Goal: Task Accomplishment & Management: Manage account settings

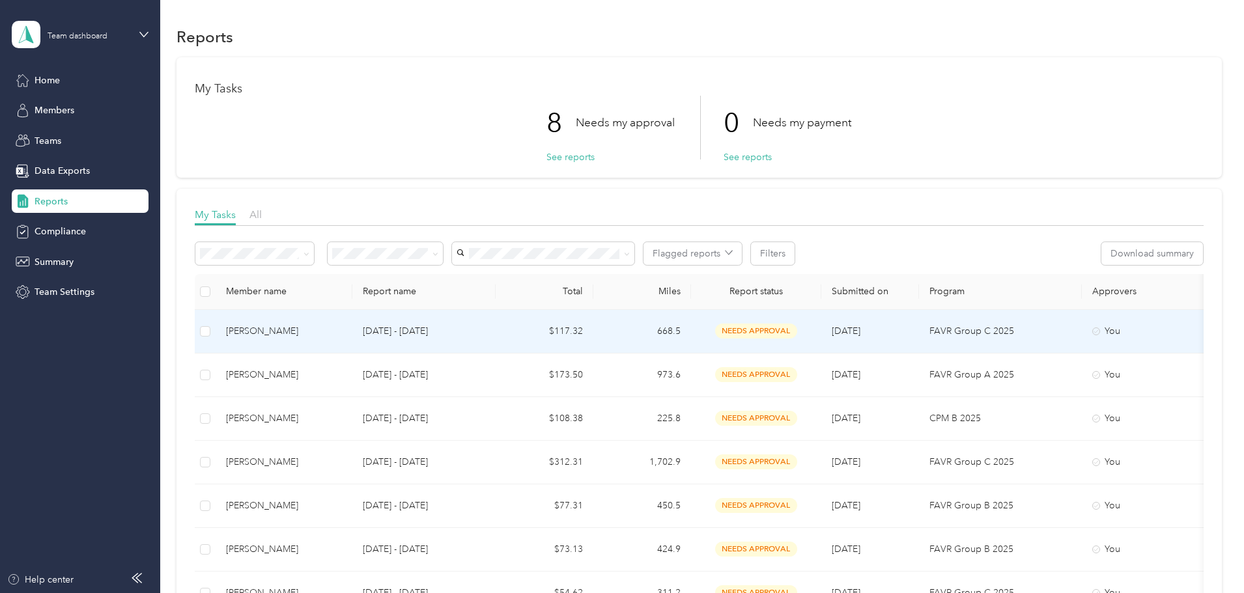
click at [479, 335] on p "[DATE] - [DATE]" at bounding box center [424, 331] width 122 height 14
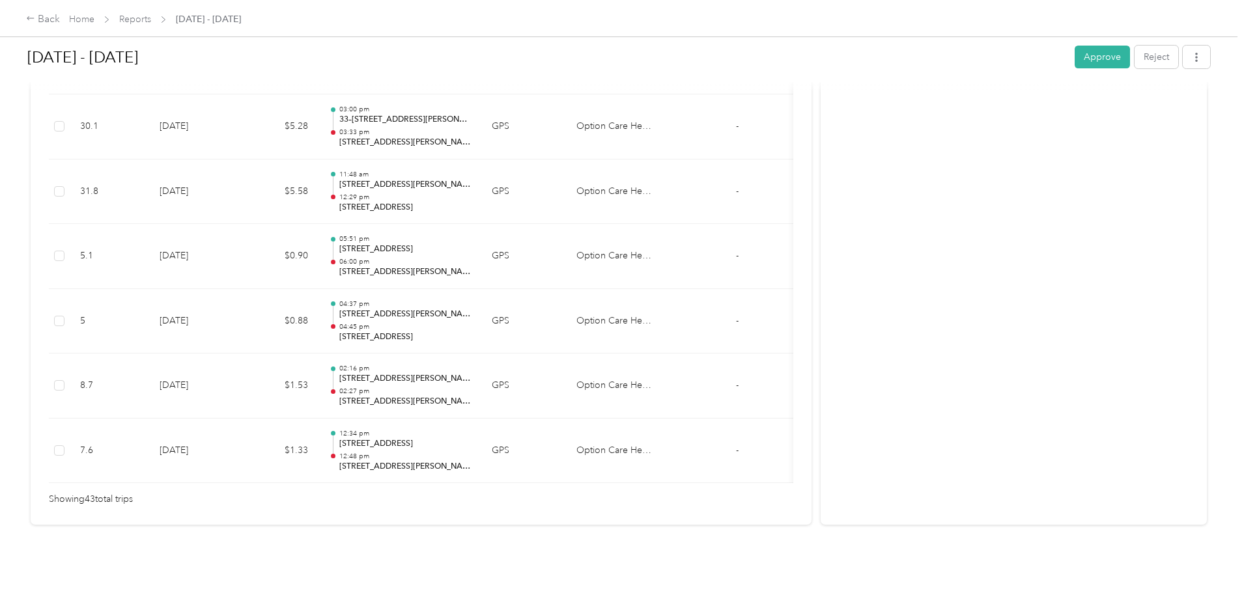
scroll to position [2792, 0]
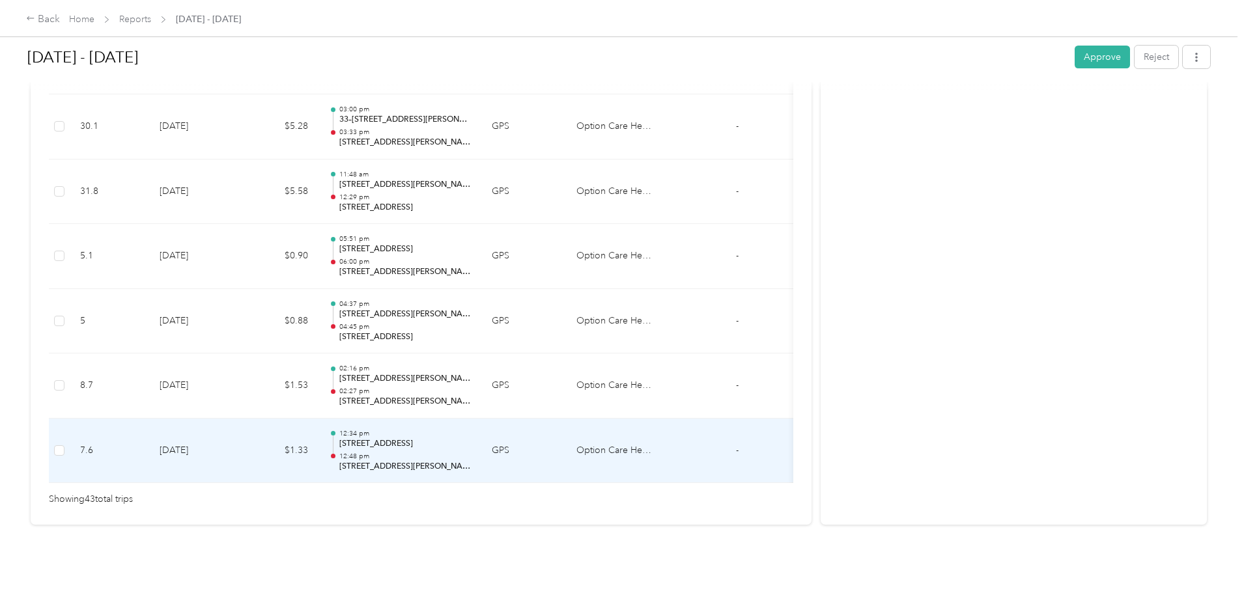
click at [240, 423] on td "[DATE]" at bounding box center [194, 451] width 91 height 65
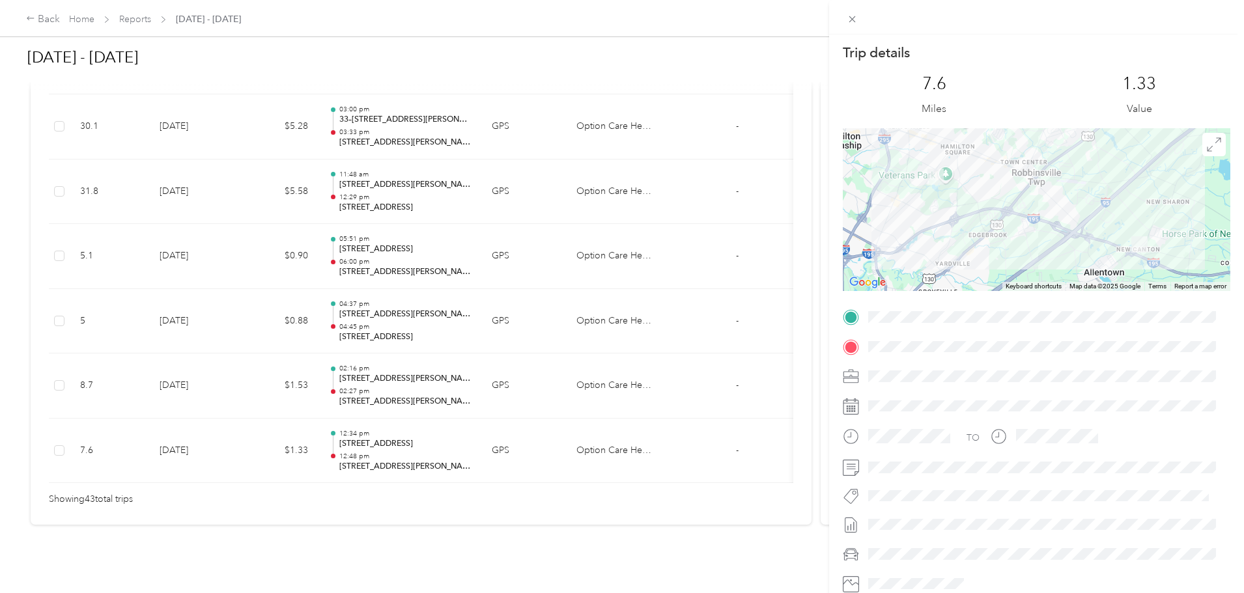
click at [344, 361] on div "Trip details This trip cannot be edited because it is either under review, appr…" at bounding box center [622, 296] width 1244 height 593
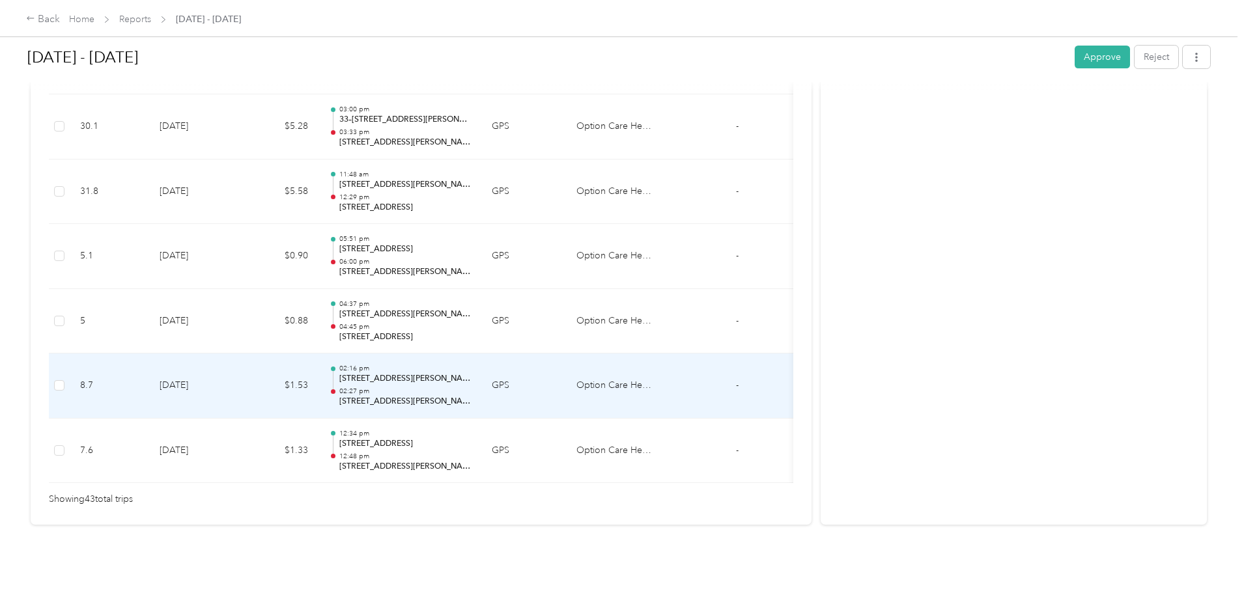
click at [240, 358] on td "[DATE]" at bounding box center [194, 386] width 91 height 65
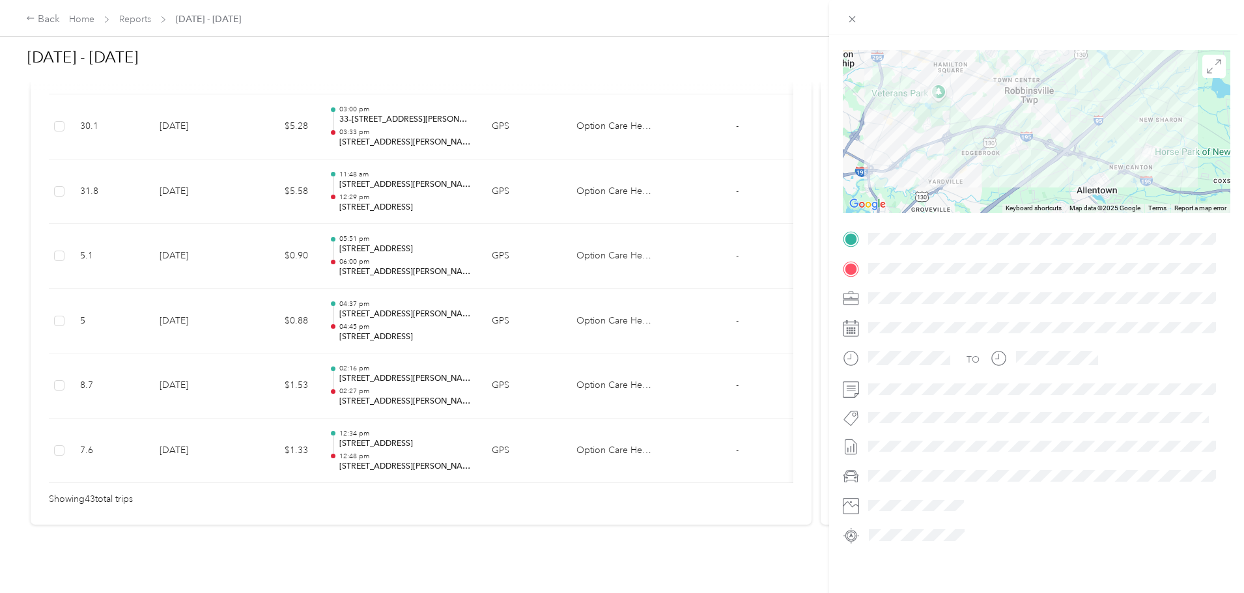
scroll to position [23, 0]
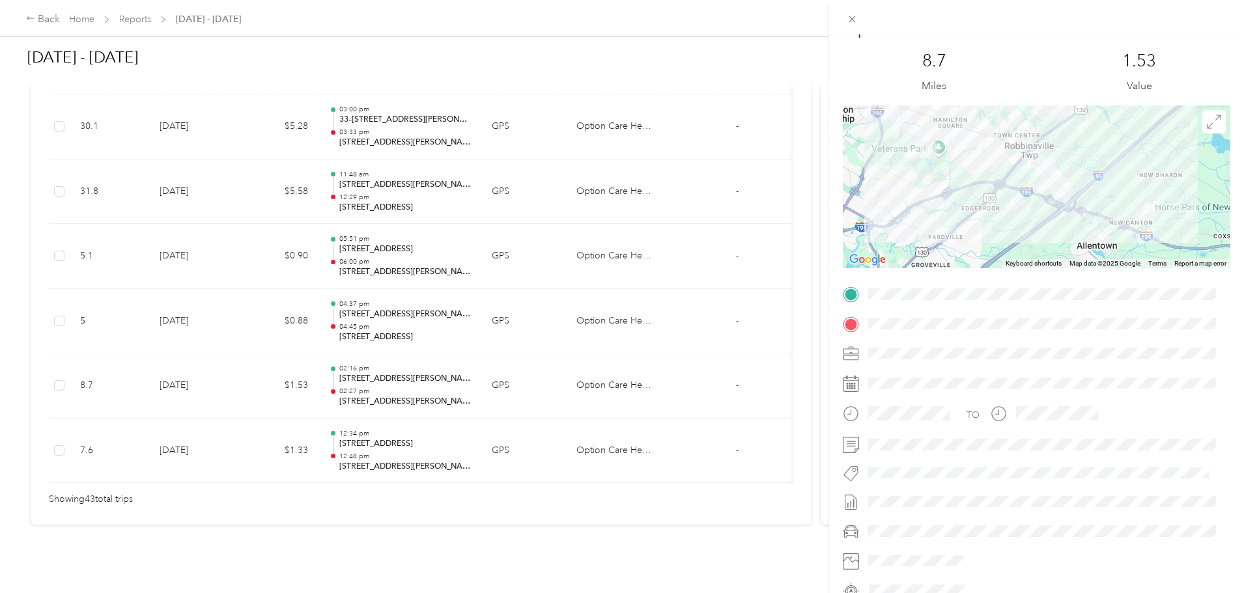
click at [360, 304] on div "Trip details This trip cannot be edited because it is either under review, appr…" at bounding box center [622, 296] width 1244 height 593
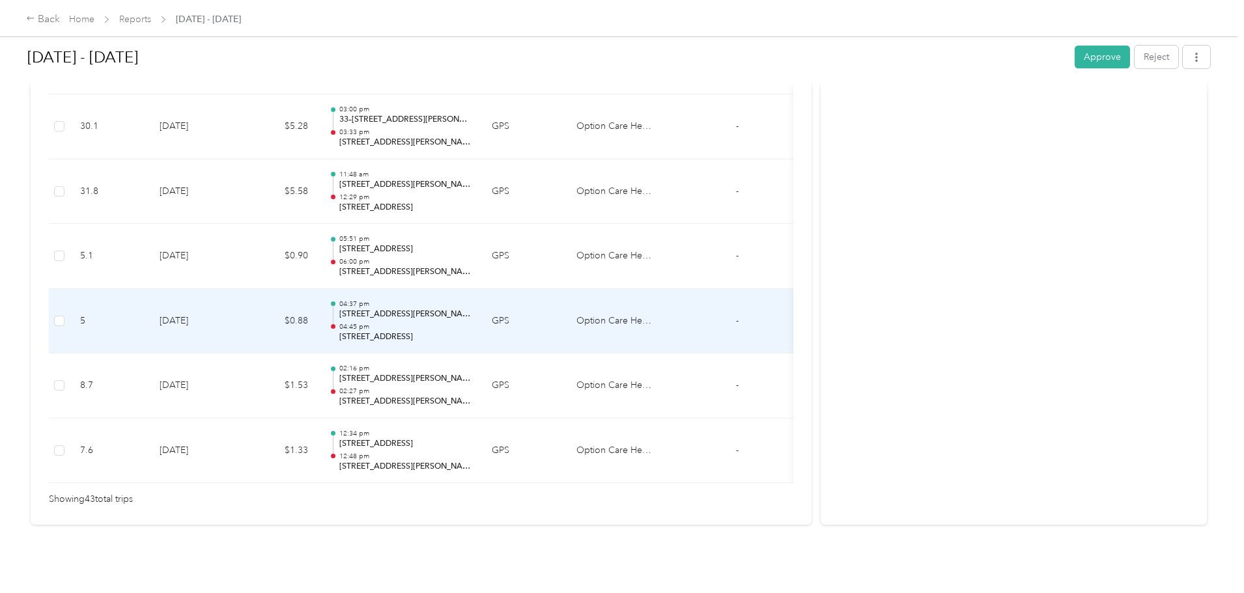
click at [318, 293] on td "$0.88" at bounding box center [279, 321] width 78 height 65
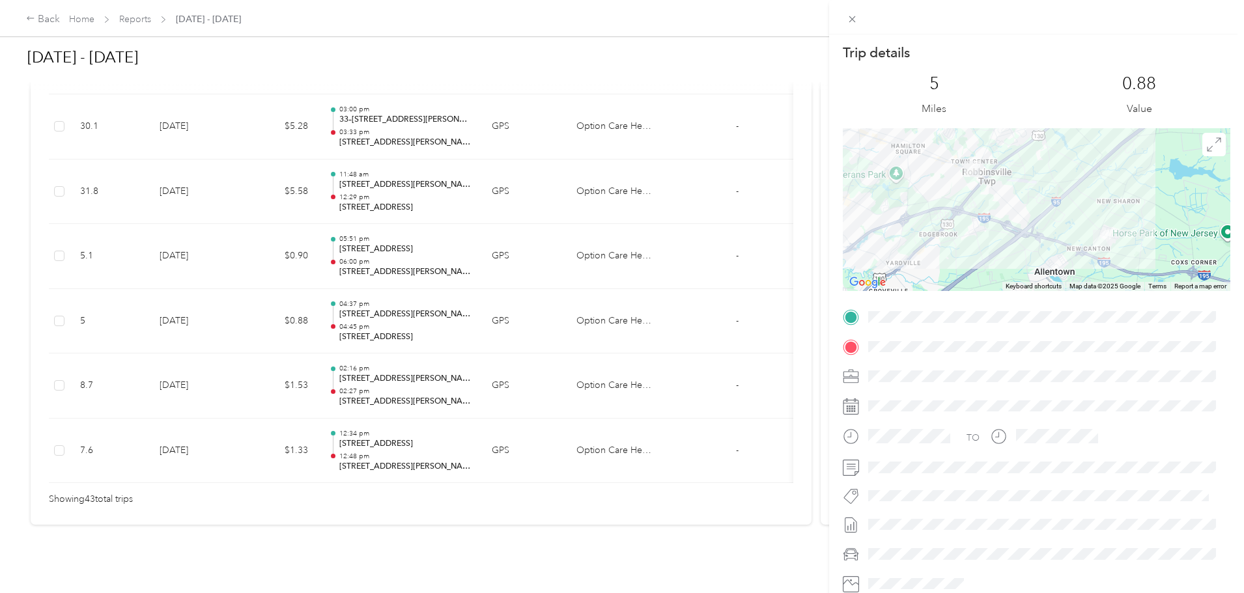
click at [818, 234] on div "Trip details This trip cannot be edited because it is either under review, appr…" at bounding box center [622, 296] width 1244 height 593
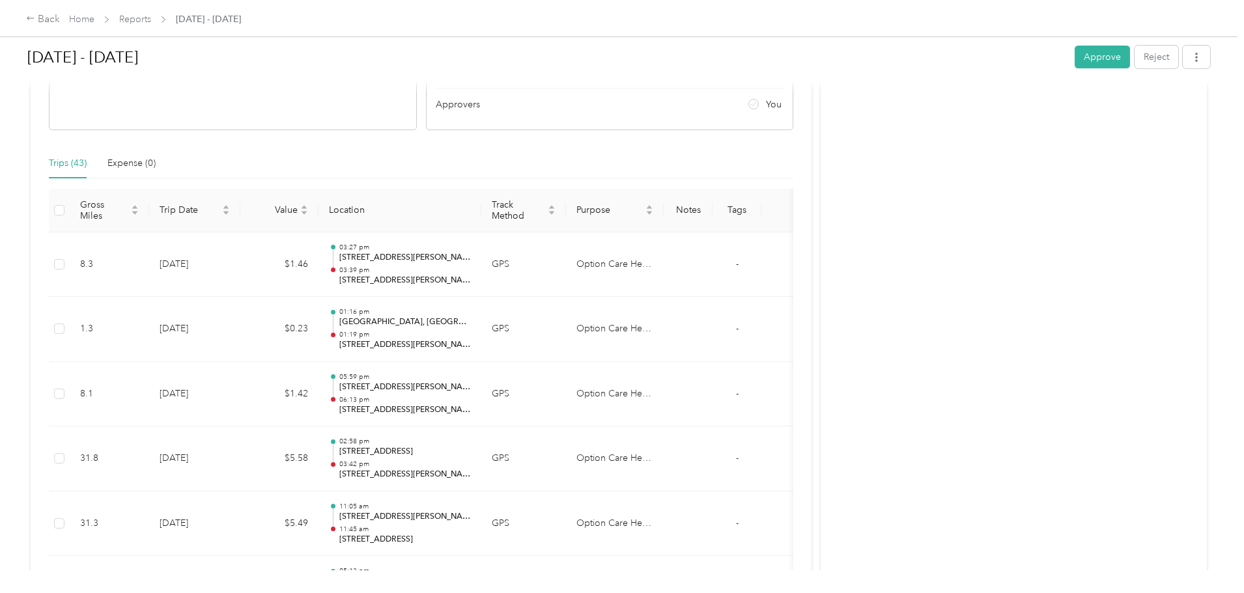
scroll to position [0, 0]
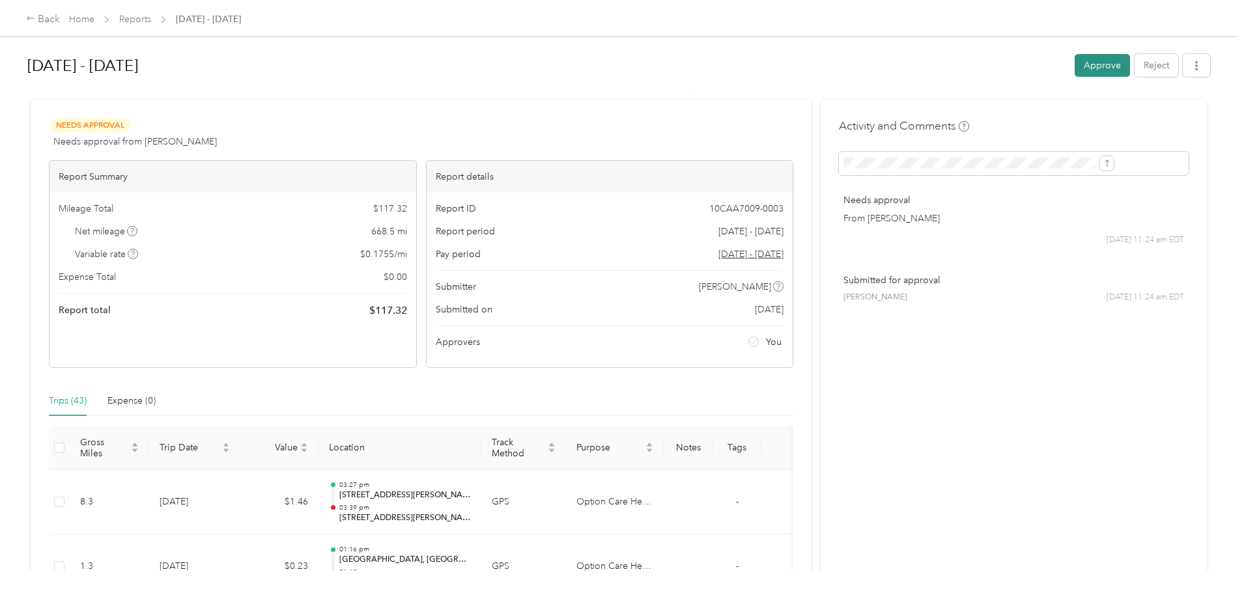
click at [1074, 61] on button "Approve" at bounding box center [1101, 65] width 55 height 23
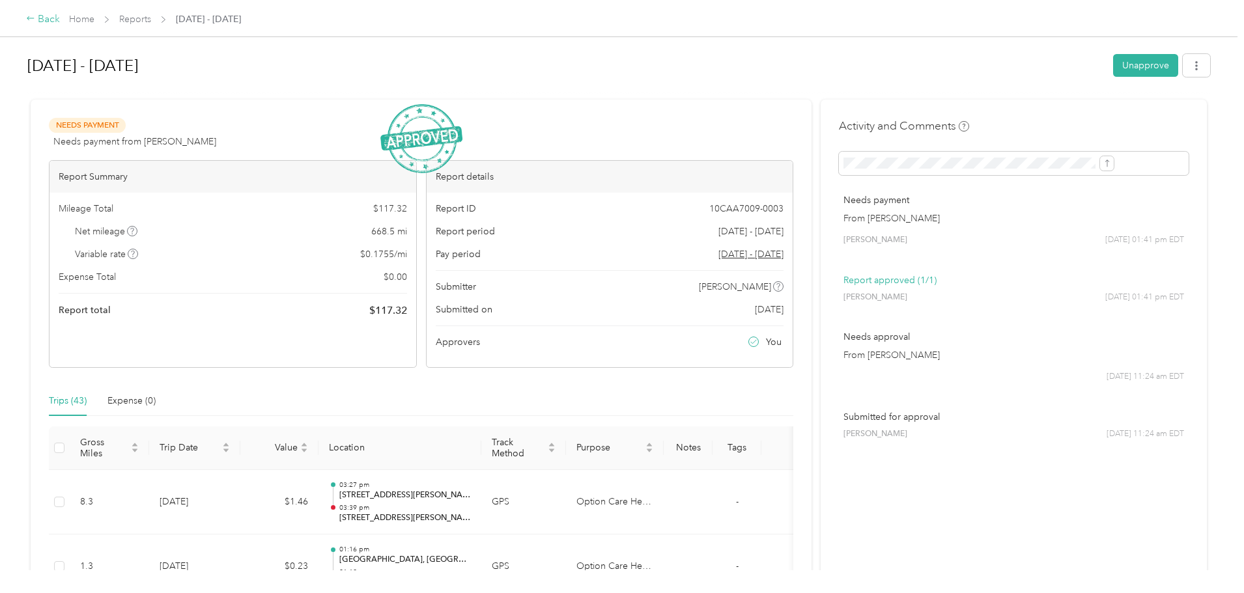
click at [60, 18] on div "Back" at bounding box center [43, 20] width 34 height 16
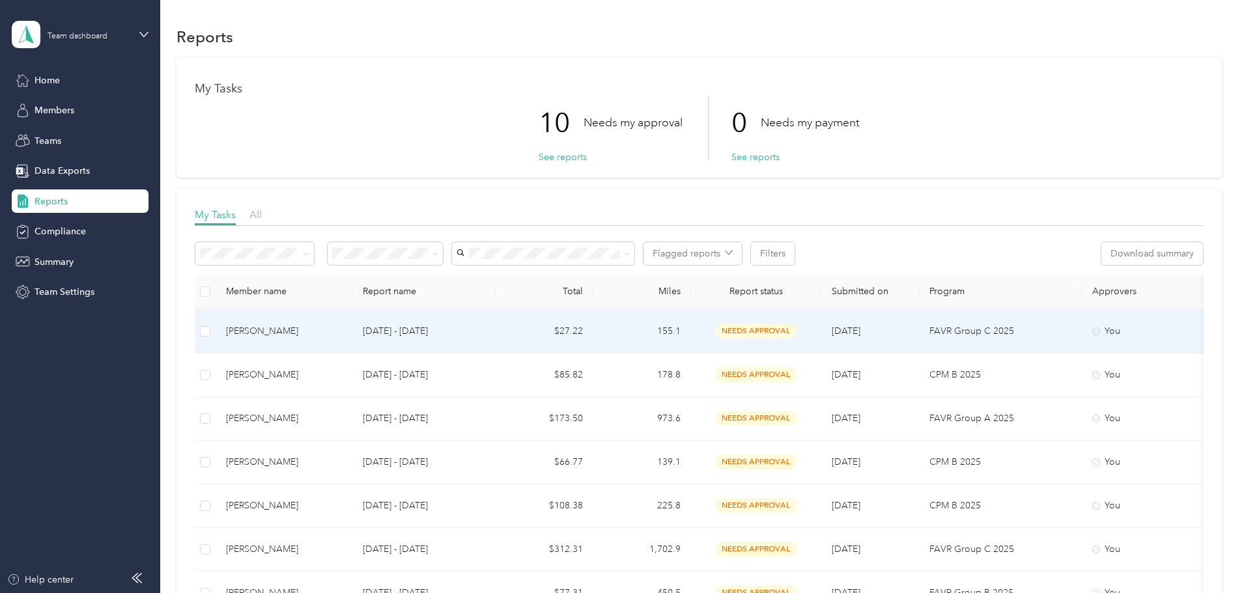
click at [352, 328] on td "[PERSON_NAME]" at bounding box center [284, 332] width 137 height 44
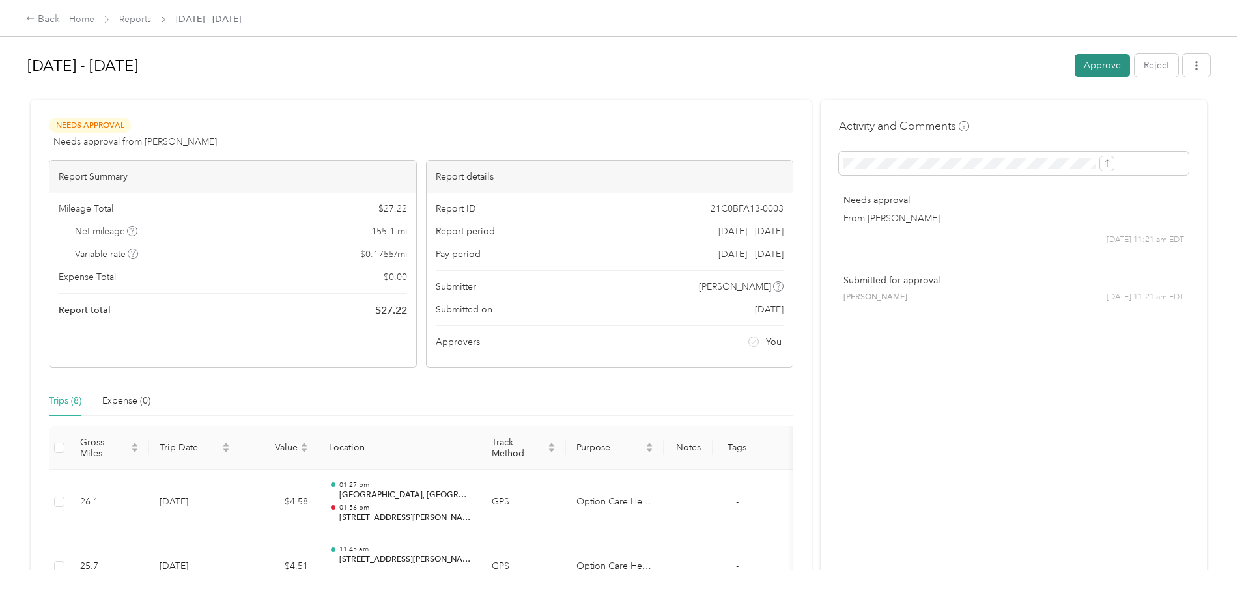
click at [1074, 68] on button "Approve" at bounding box center [1101, 65] width 55 height 23
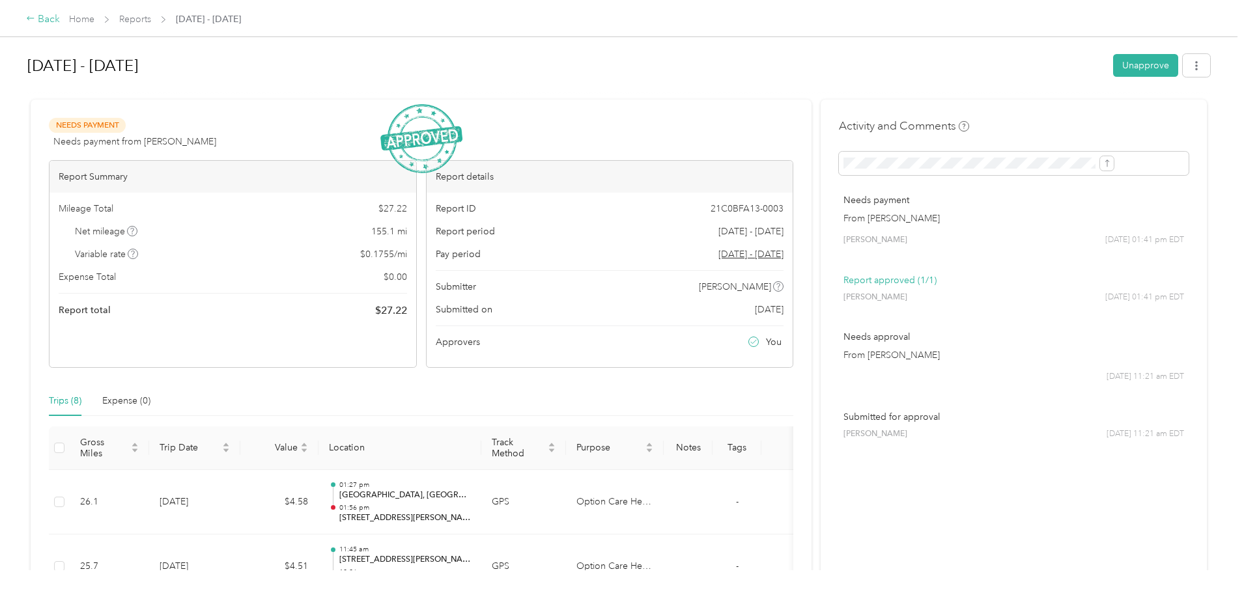
click at [60, 23] on div "Back" at bounding box center [43, 20] width 34 height 16
